Goal: Navigation & Orientation: Find specific page/section

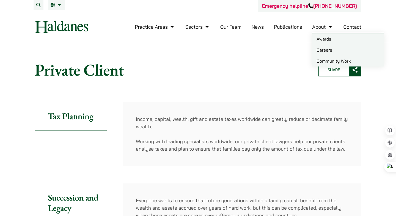
click at [322, 29] on link "About" at bounding box center [323, 27] width 21 height 6
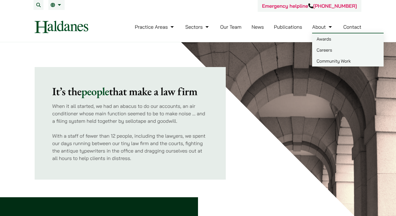
click at [323, 48] on link "Careers" at bounding box center [349, 49] width 72 height 11
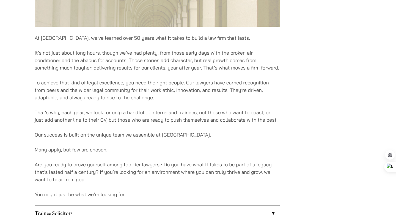
scroll to position [309, 0]
